Goal: Entertainment & Leisure: Consume media (video, audio)

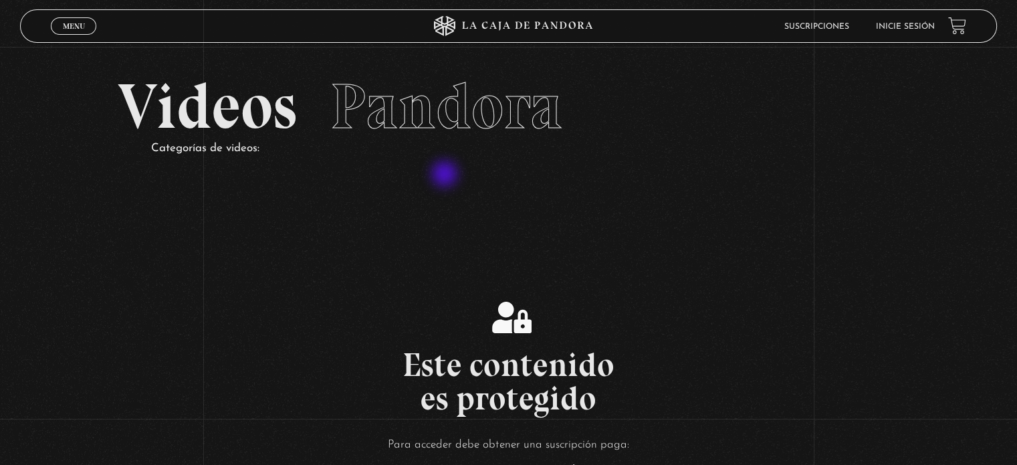
scroll to position [201, 0]
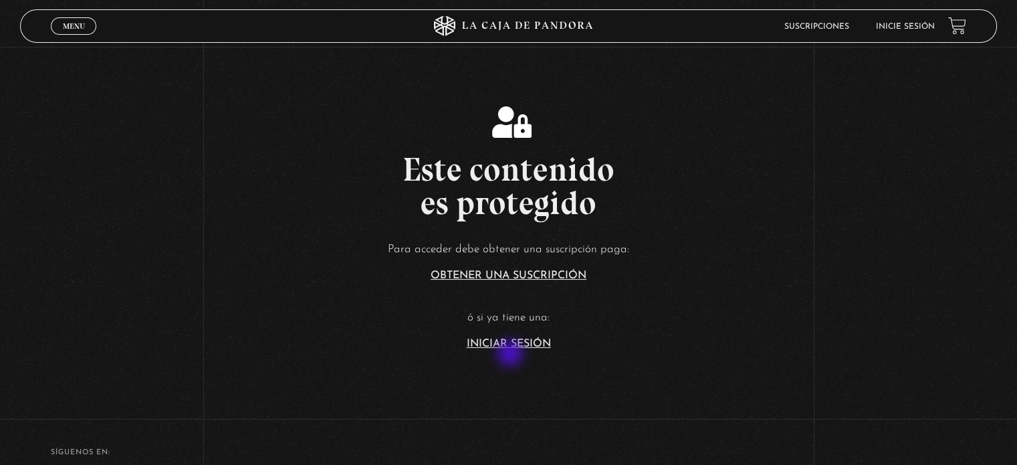
click at [510, 350] on section "Este contenido es protegido Para acceder debe obtener una suscripción paga: Obt…" at bounding box center [508, 216] width 1017 height 372
click at [508, 344] on link "Iniciar Sesión" at bounding box center [509, 343] width 84 height 11
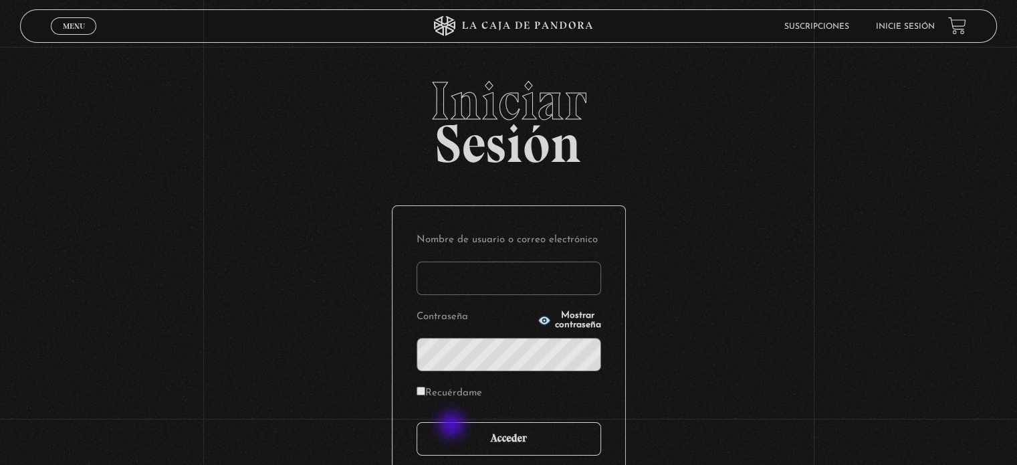
type input "[EMAIL_ADDRESS][DOMAIN_NAME]"
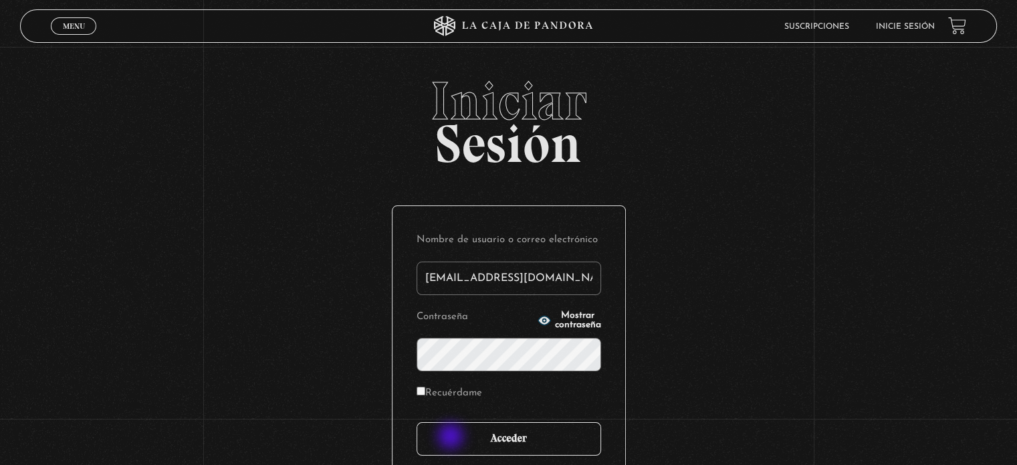
click at [452, 437] on input "Acceder" at bounding box center [508, 438] width 185 height 33
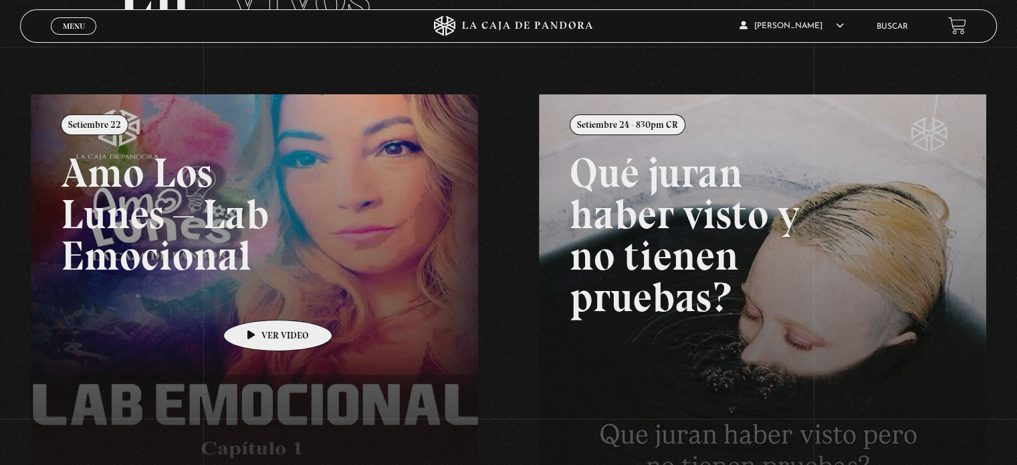
scroll to position [267, 0]
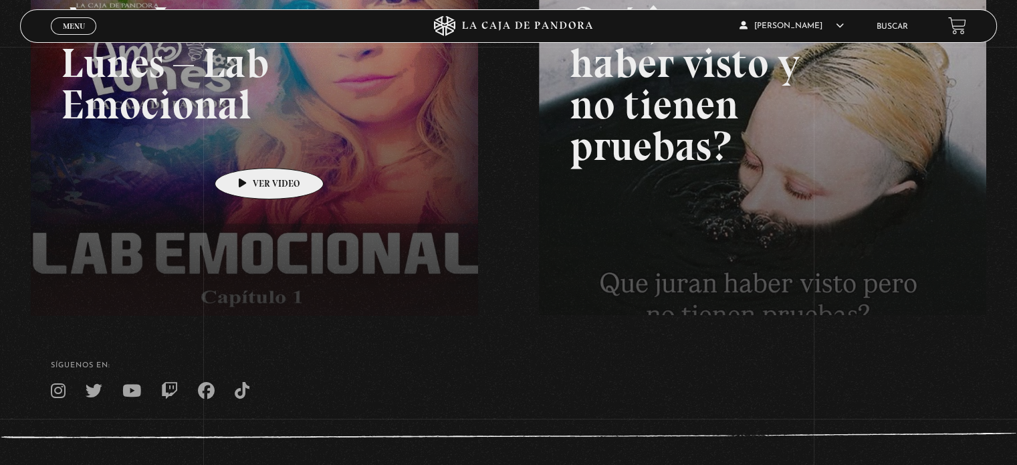
click at [248, 148] on link at bounding box center [539, 175] width 1017 height 465
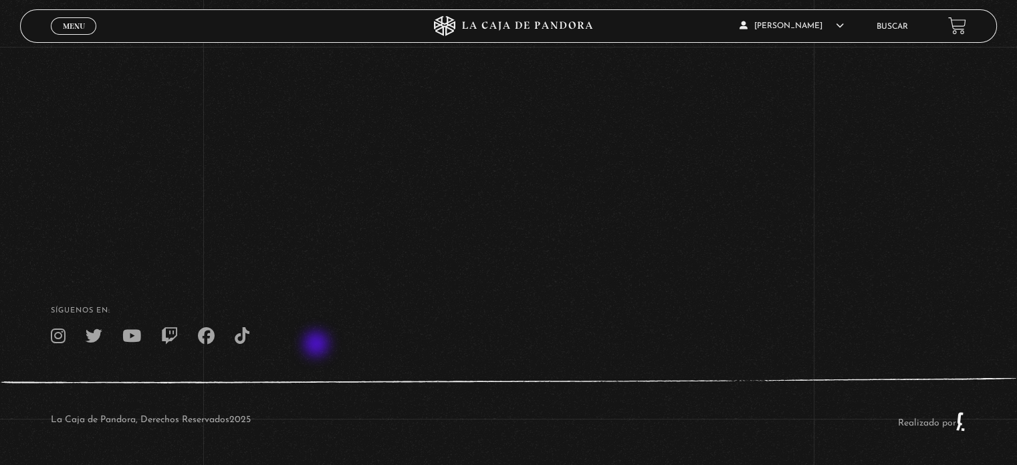
scroll to position [318, 0]
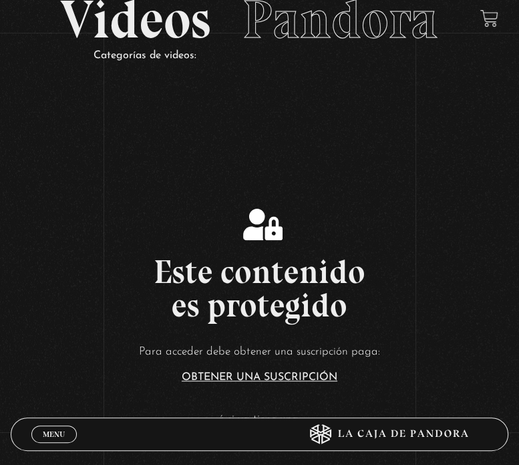
scroll to position [201, 0]
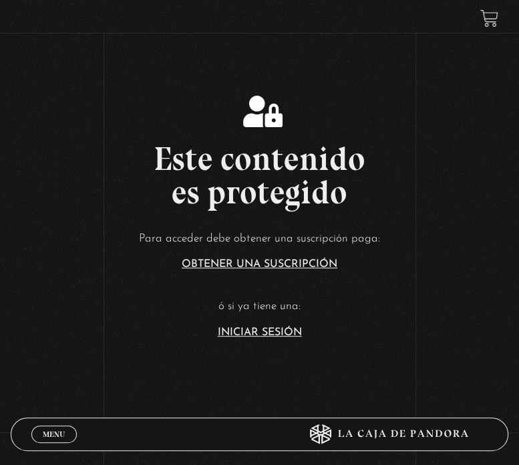
click at [267, 337] on link "Iniciar Sesión" at bounding box center [260, 332] width 84 height 11
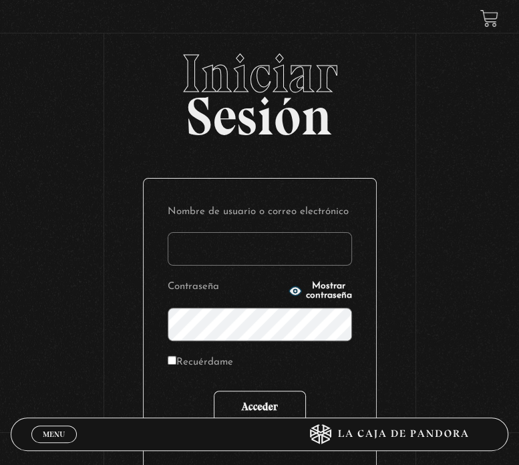
type input "[EMAIL_ADDRESS][DOMAIN_NAME]"
click at [272, 400] on input "Acceder" at bounding box center [260, 406] width 92 height 33
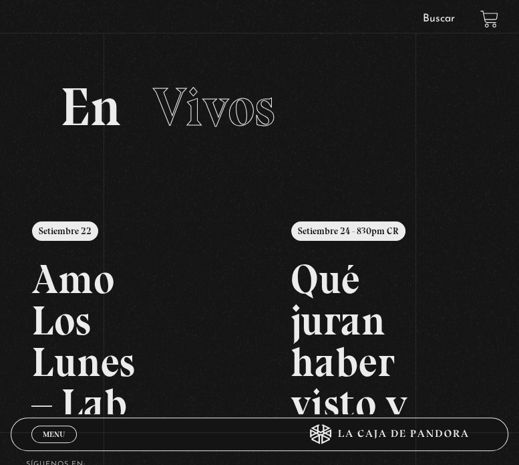
scroll to position [187, 0]
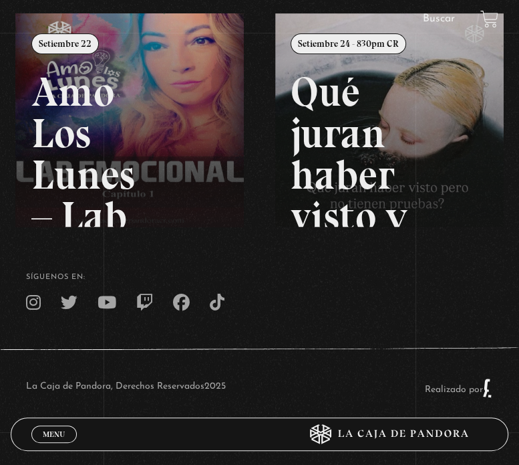
click at [129, 128] on link at bounding box center [274, 245] width 519 height 465
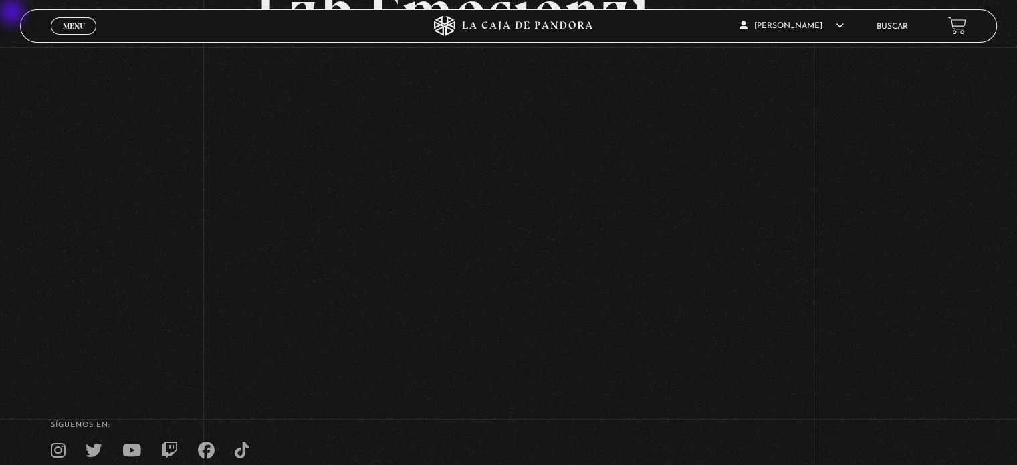
scroll to position [318, 0]
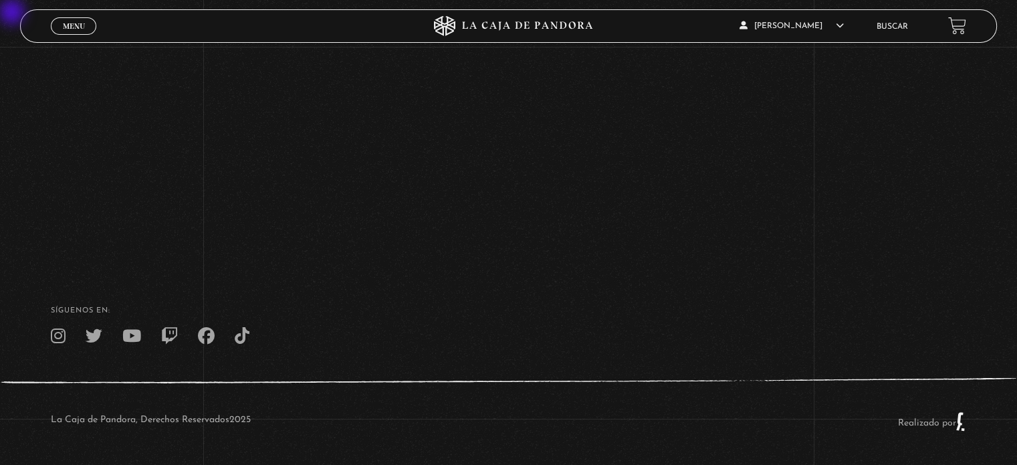
click at [519, 299] on footer "SÍguenos en: La Caja de Pandora, Derechos Reservados 2025 Realizado por" at bounding box center [508, 362] width 1017 height 205
